Goal: Task Accomplishment & Management: Manage account settings

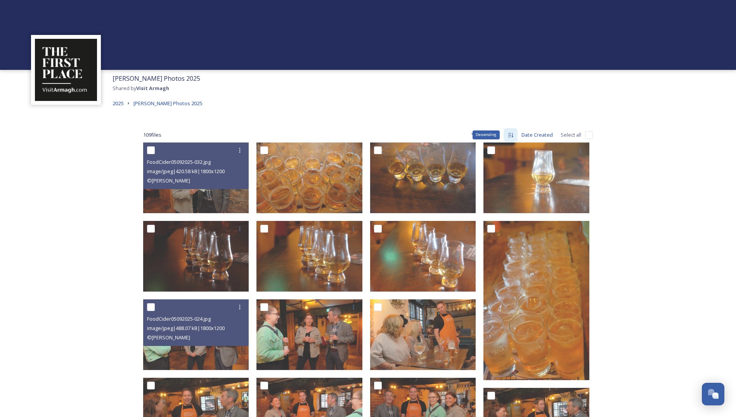
click at [510, 136] on icon at bounding box center [510, 135] width 6 height 6
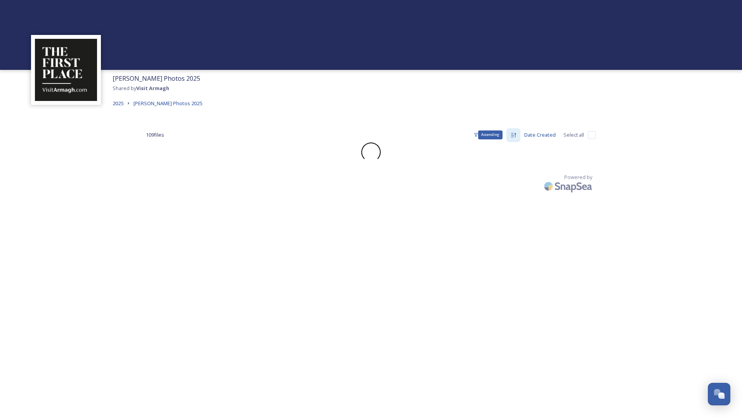
click at [510, 136] on div "Ascending" at bounding box center [513, 135] width 14 height 14
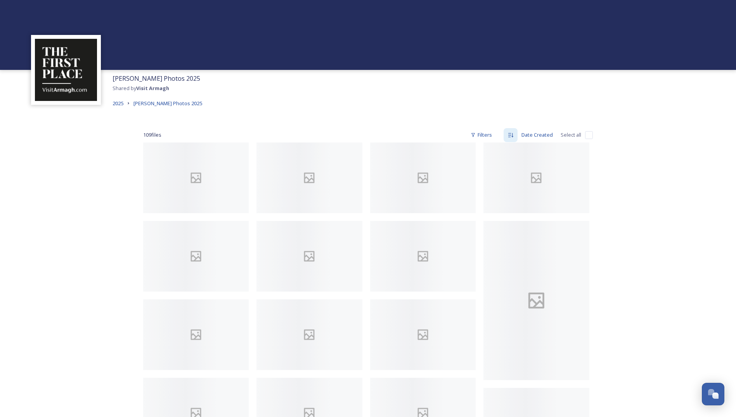
click at [592, 134] on input "checkbox" at bounding box center [589, 135] width 8 height 8
checkbox input "true"
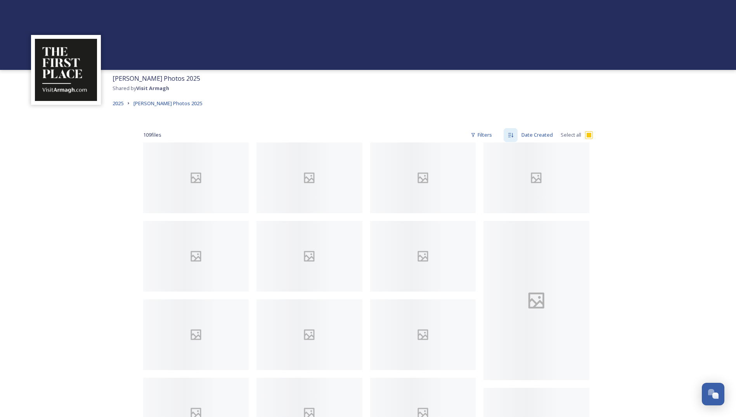
checkbox input "true"
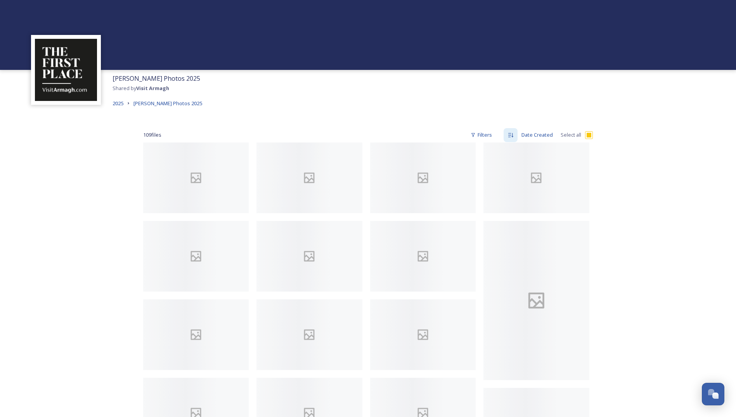
checkbox input "true"
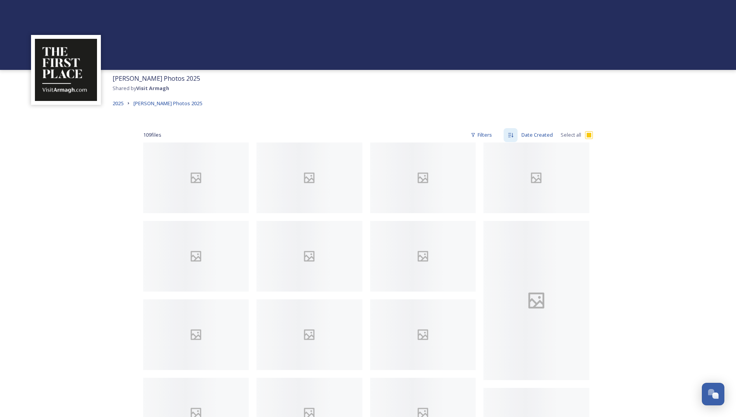
checkbox input "true"
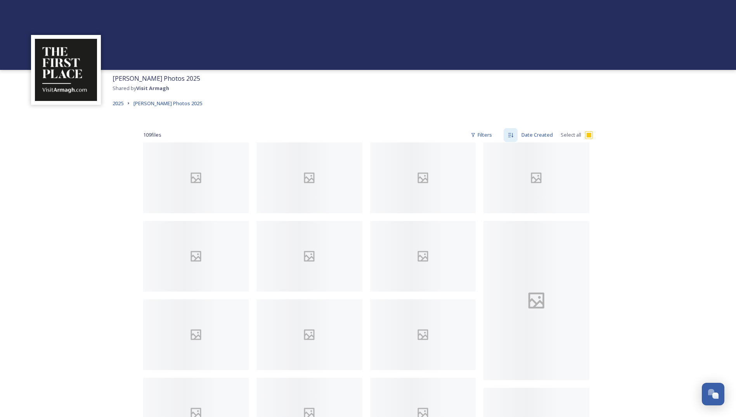
checkbox input "true"
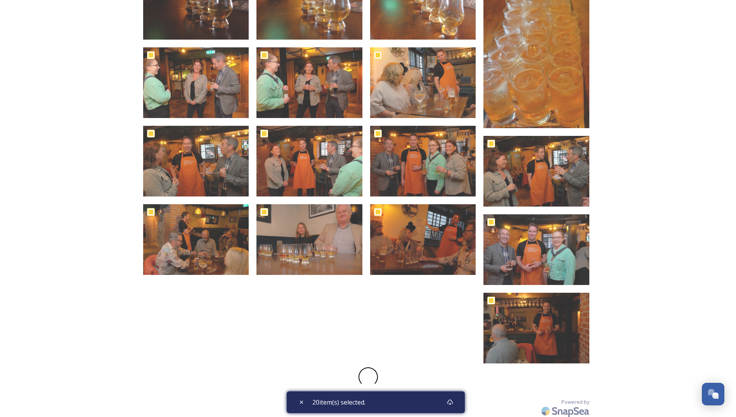
scroll to position [262, 0]
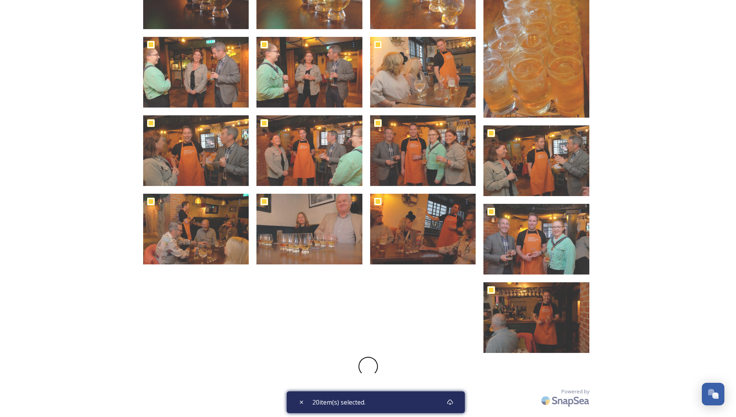
checkbox input "false"
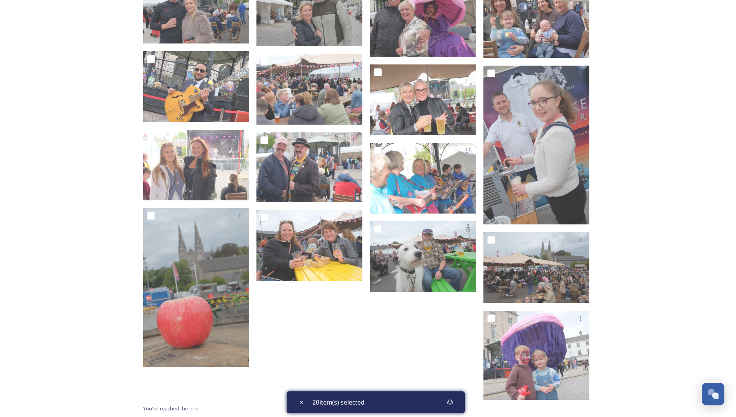
scroll to position [2396, 0]
